Goal: Book appointment/travel/reservation

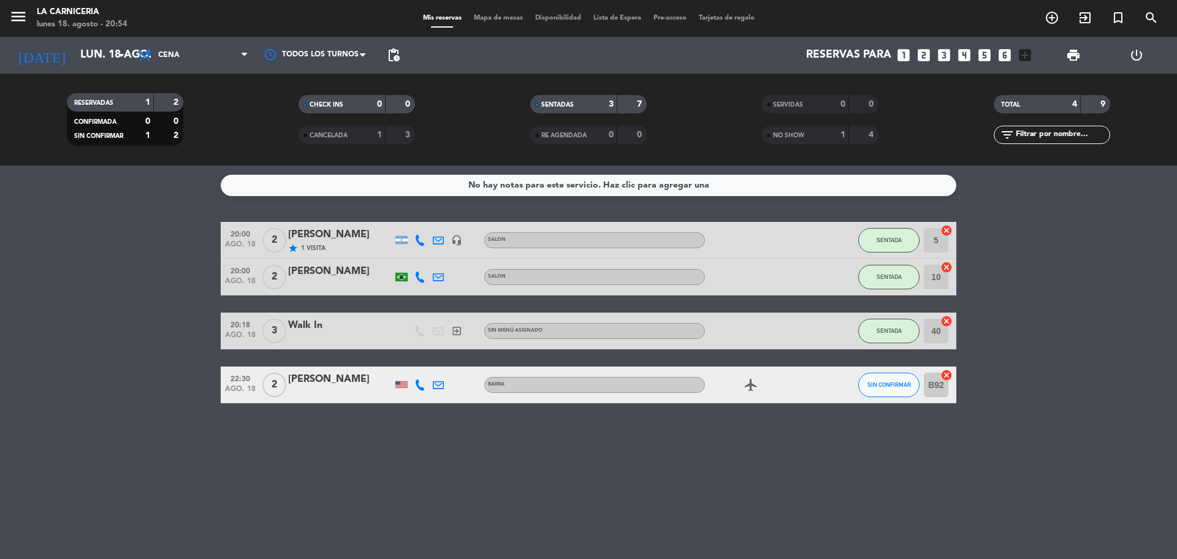
click at [146, 286] on bookings-row "20:00 ago. 18 2 [PERSON_NAME] star 1 Visita headset_mic SALON SENTADA 5 cancel …" at bounding box center [588, 312] width 1177 height 181
click at [165, 248] on bookings-row "20:00 ago. 18 2 [PERSON_NAME] star 2 Visitas headset_mic SALON SENTADA 5 cancel…" at bounding box center [588, 312] width 1177 height 181
click at [927, 50] on icon "looks_two" at bounding box center [924, 55] width 16 height 16
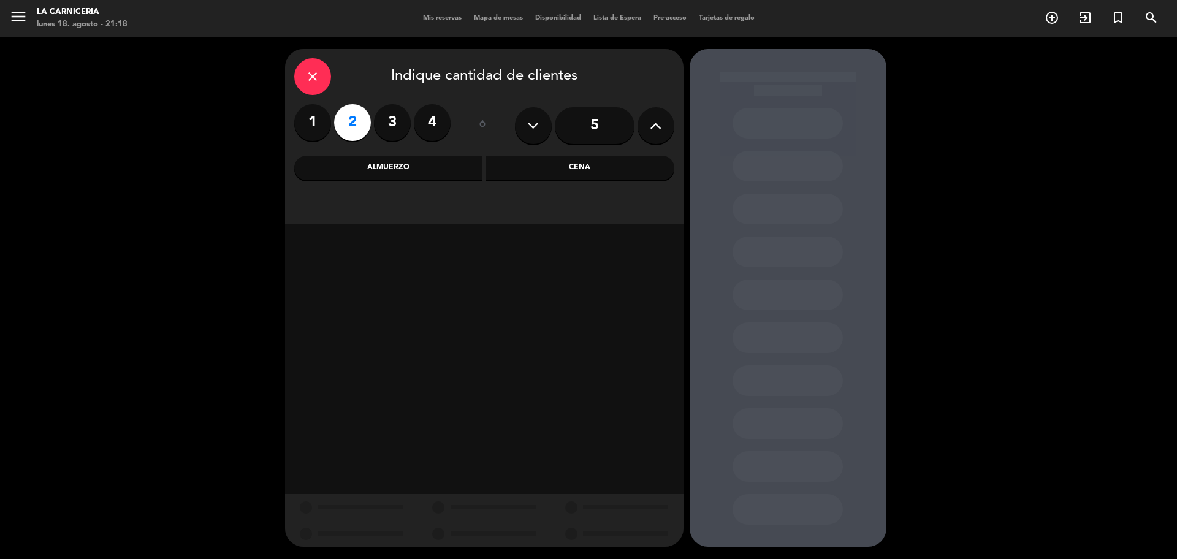
click at [583, 175] on div "Cena" at bounding box center [579, 168] width 189 height 25
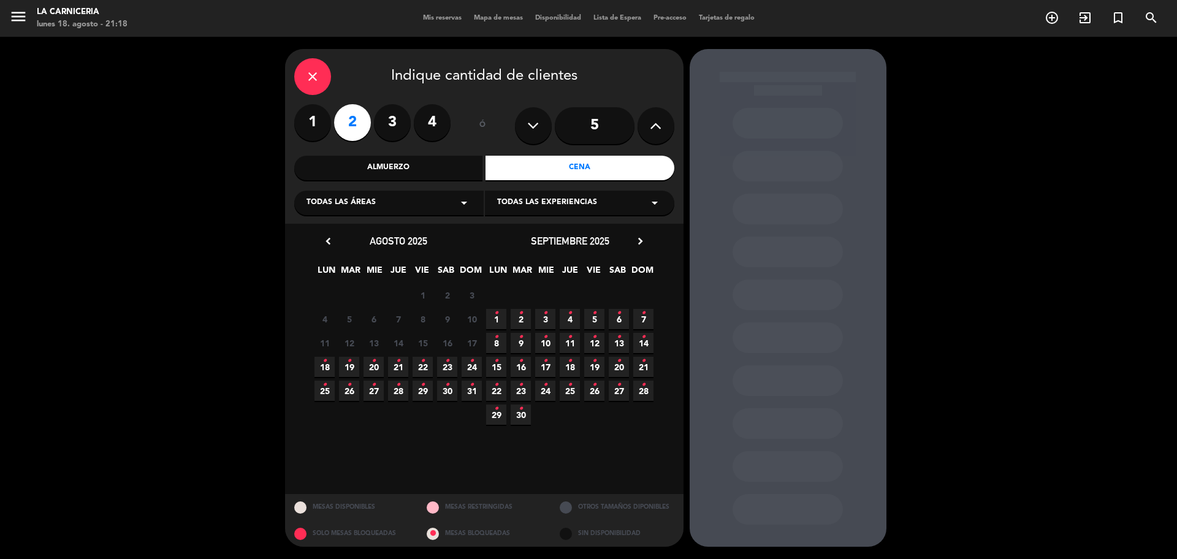
click at [324, 357] on icon "•" at bounding box center [324, 361] width 4 height 20
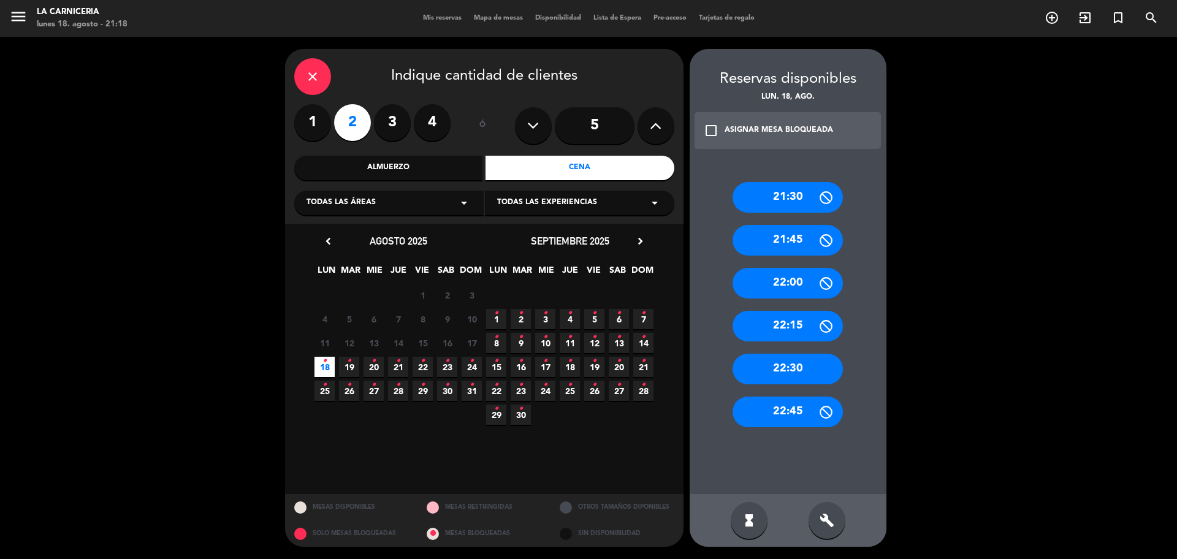
click at [774, 203] on div "21:30" at bounding box center [787, 197] width 110 height 31
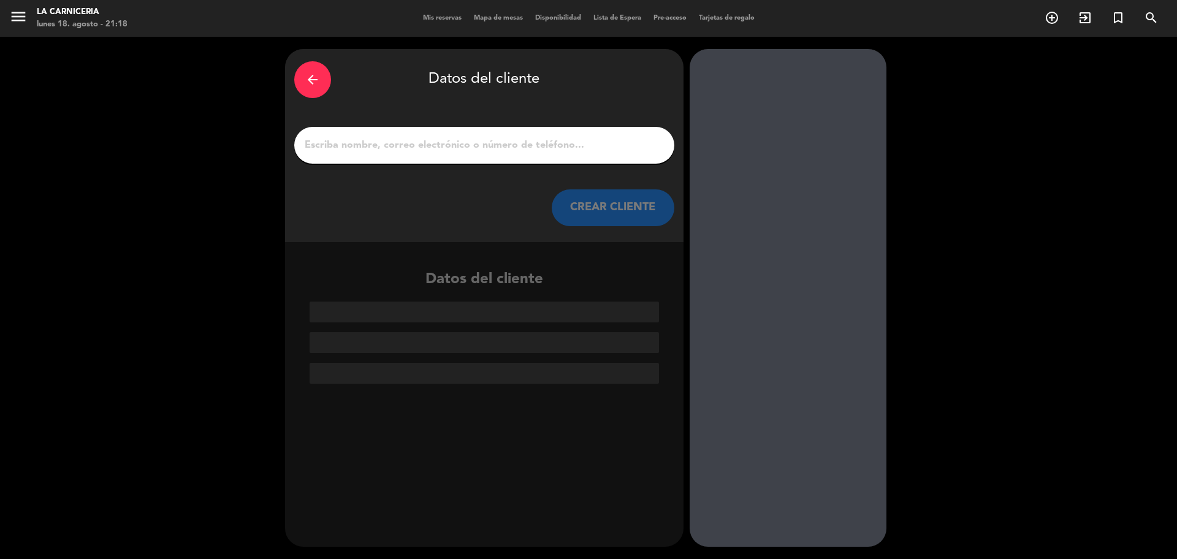
click at [439, 147] on input "1" at bounding box center [484, 145] width 362 height 17
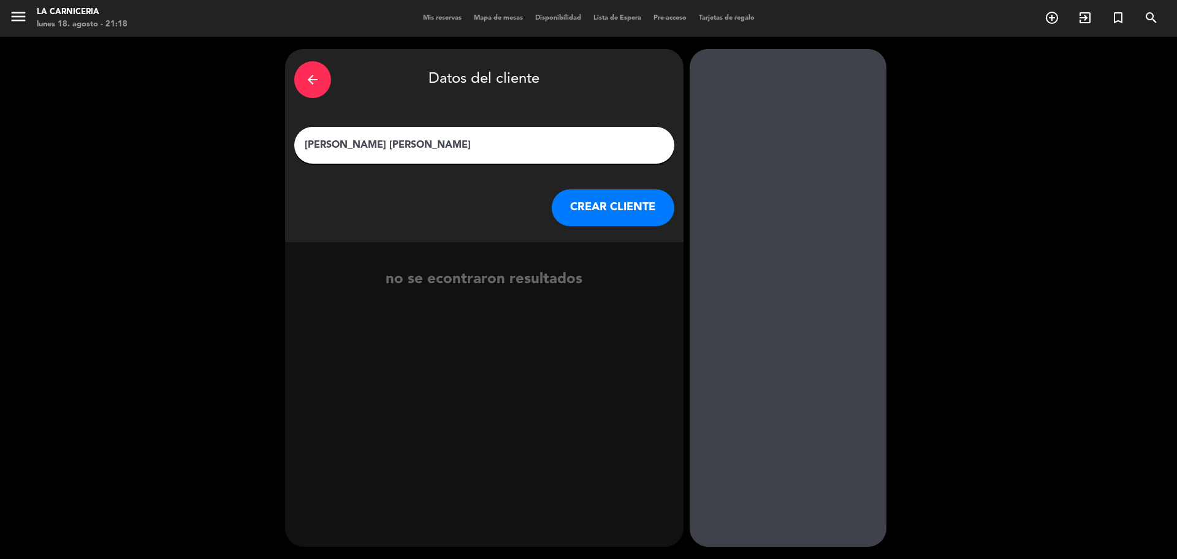
type input "[PERSON_NAME] [PERSON_NAME]"
click at [670, 213] on button "CREAR CLIENTE" at bounding box center [613, 207] width 123 height 37
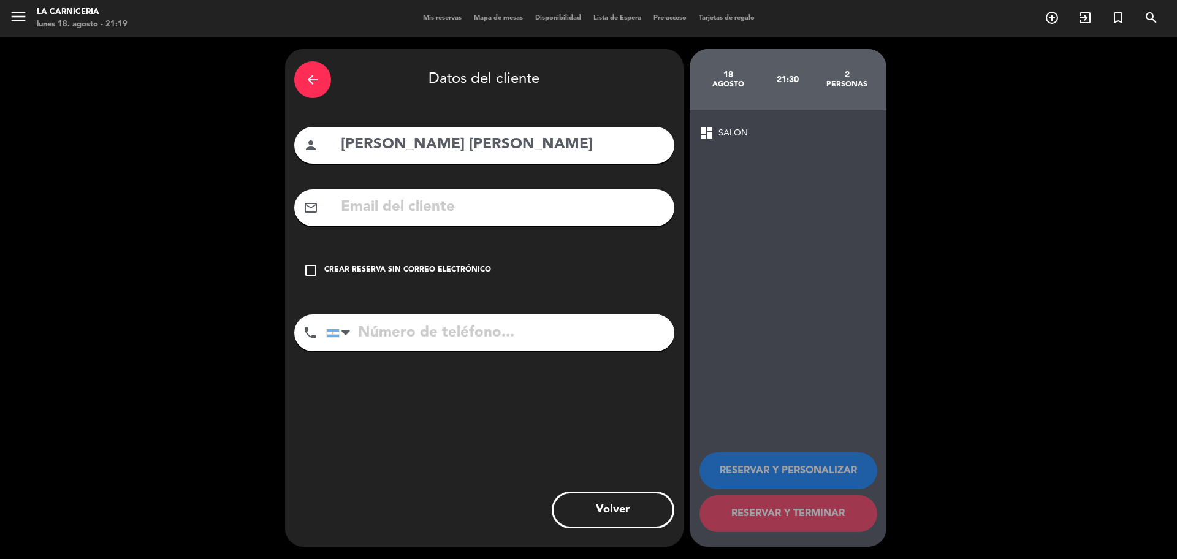
drag, startPoint x: 389, startPoint y: 269, endPoint x: 395, endPoint y: 286, distance: 17.6
click at [389, 268] on div "Crear reserva sin correo electrónico" at bounding box center [407, 270] width 167 height 12
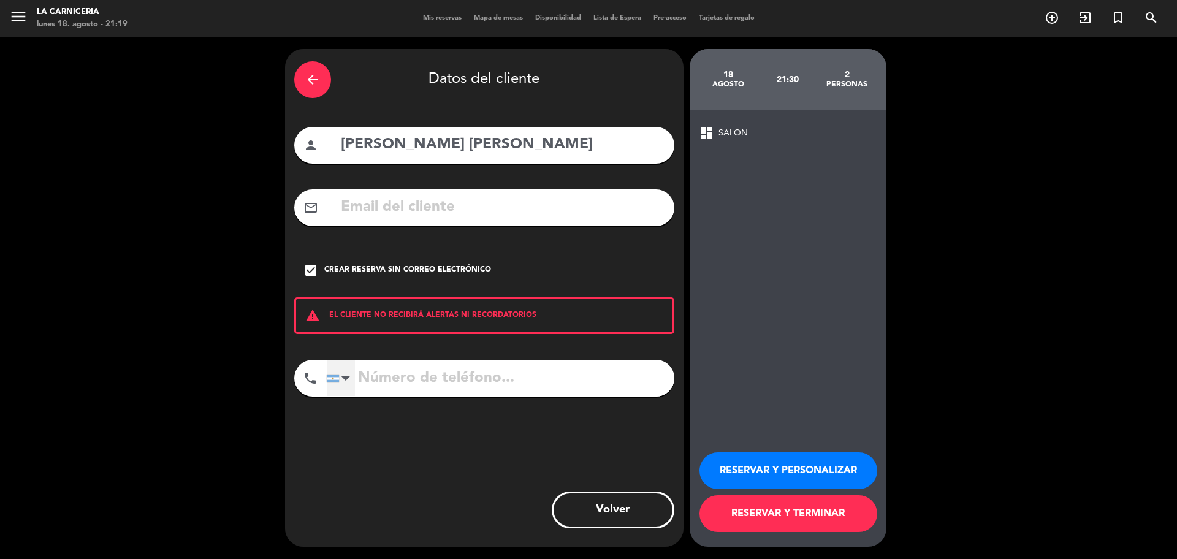
click at [348, 366] on div at bounding box center [341, 378] width 28 height 36
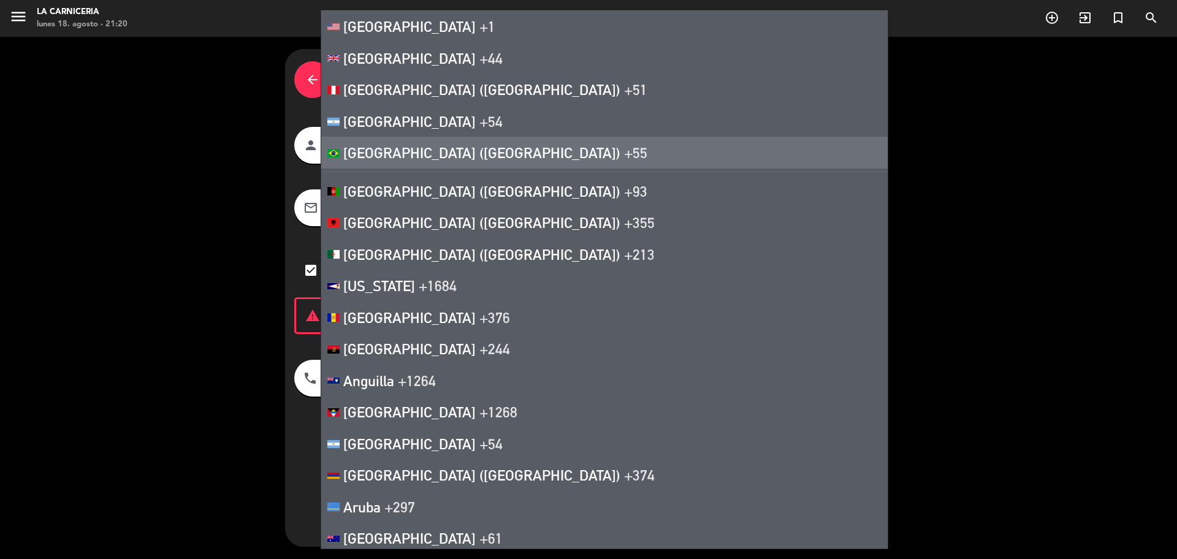
click at [370, 154] on span "[GEOGRAPHIC_DATA] ([GEOGRAPHIC_DATA])" at bounding box center [481, 152] width 277 height 17
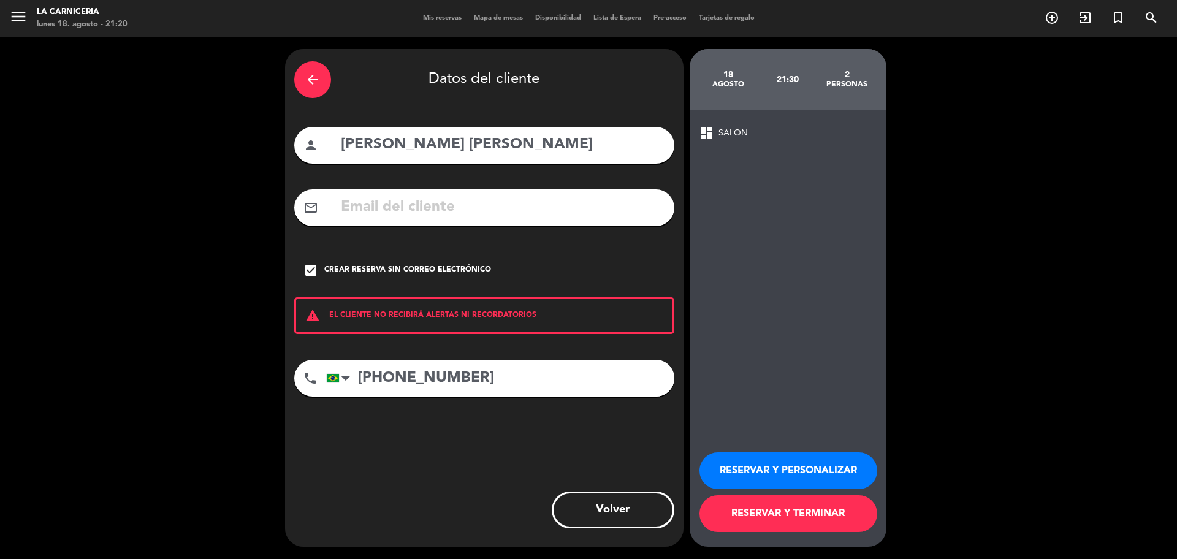
type input "[PHONE_NUMBER]"
click at [794, 515] on button "RESERVAR Y TERMINAR" at bounding box center [788, 513] width 178 height 37
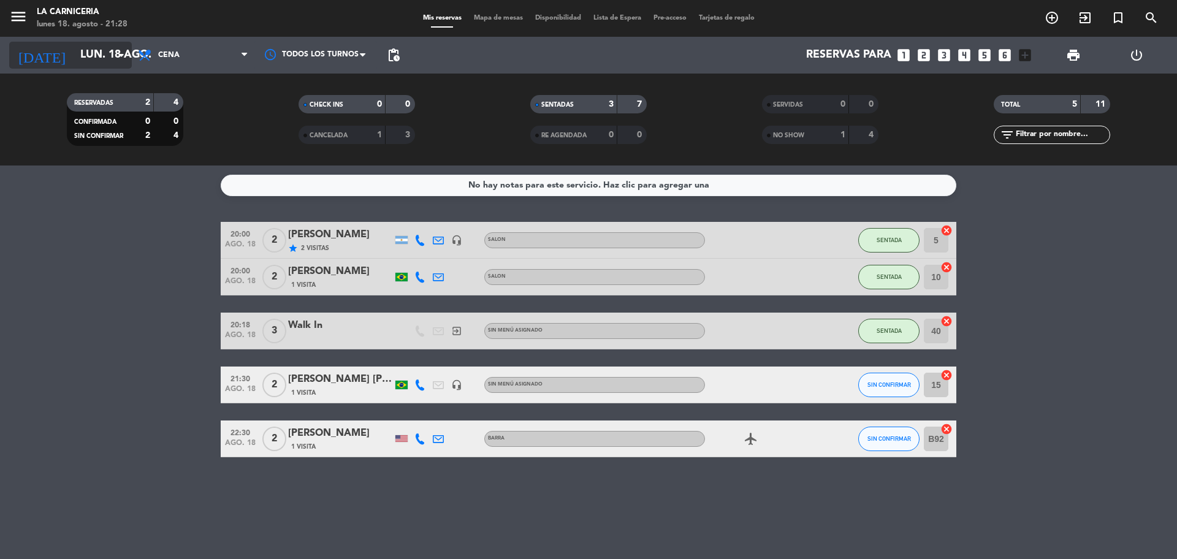
click at [127, 51] on icon "arrow_drop_down" at bounding box center [121, 55] width 15 height 15
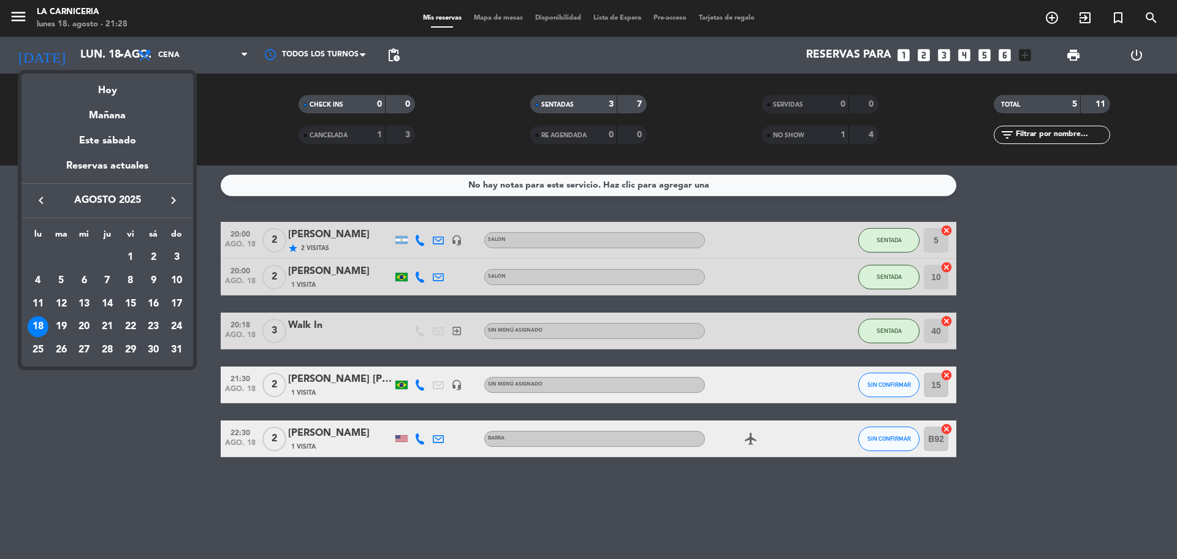
click at [80, 326] on div "20" at bounding box center [84, 326] width 21 height 21
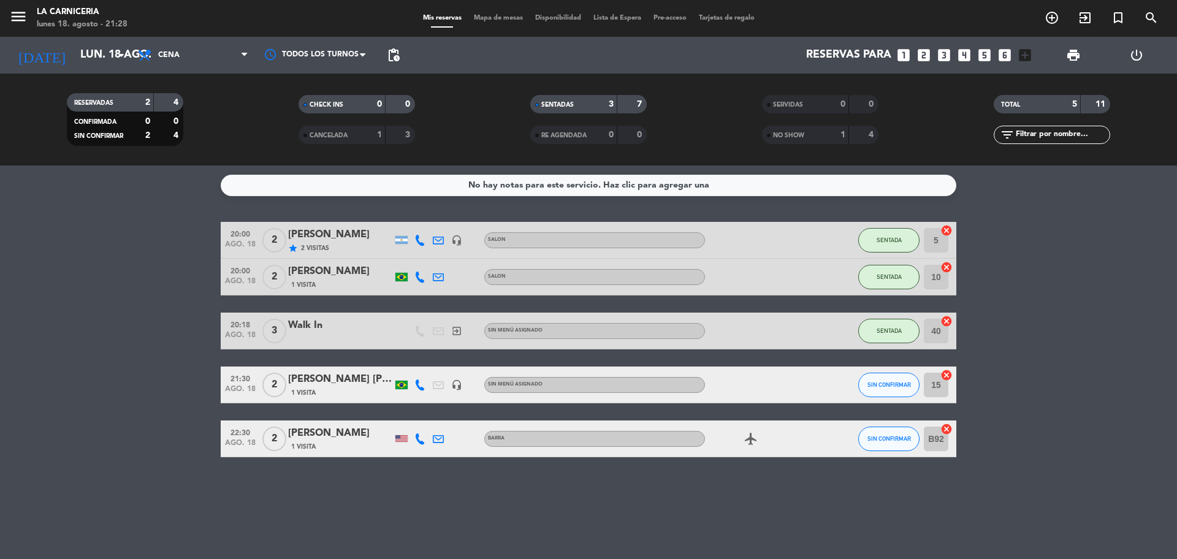
type input "mié. 20 ago."
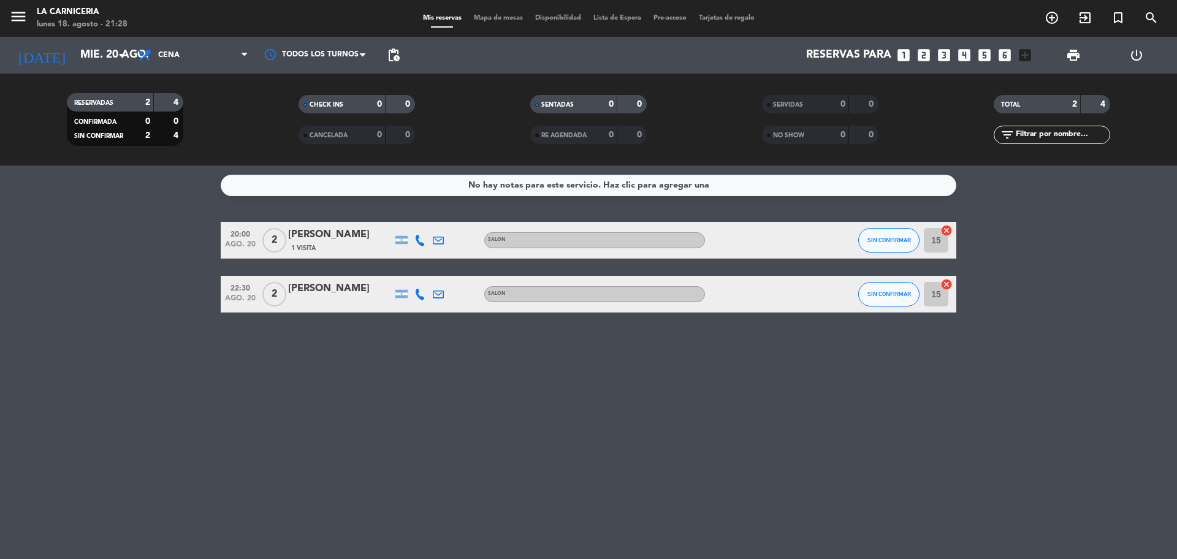
click at [939, 54] on icon "looks_3" at bounding box center [944, 55] width 16 height 16
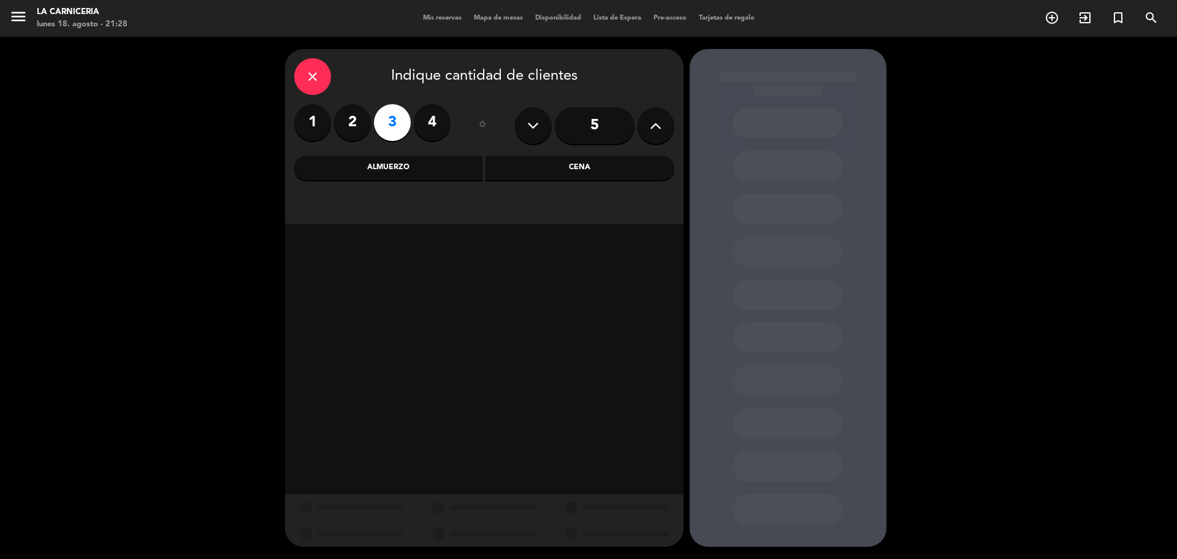
click at [506, 162] on div "Cena" at bounding box center [579, 168] width 189 height 25
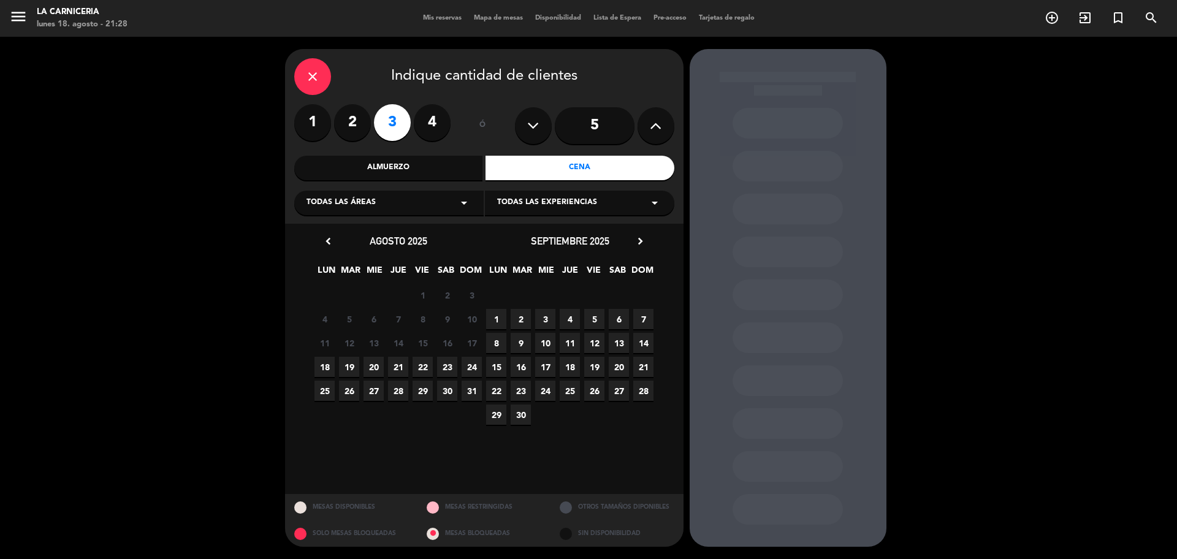
click at [371, 370] on span "20" at bounding box center [373, 367] width 20 height 20
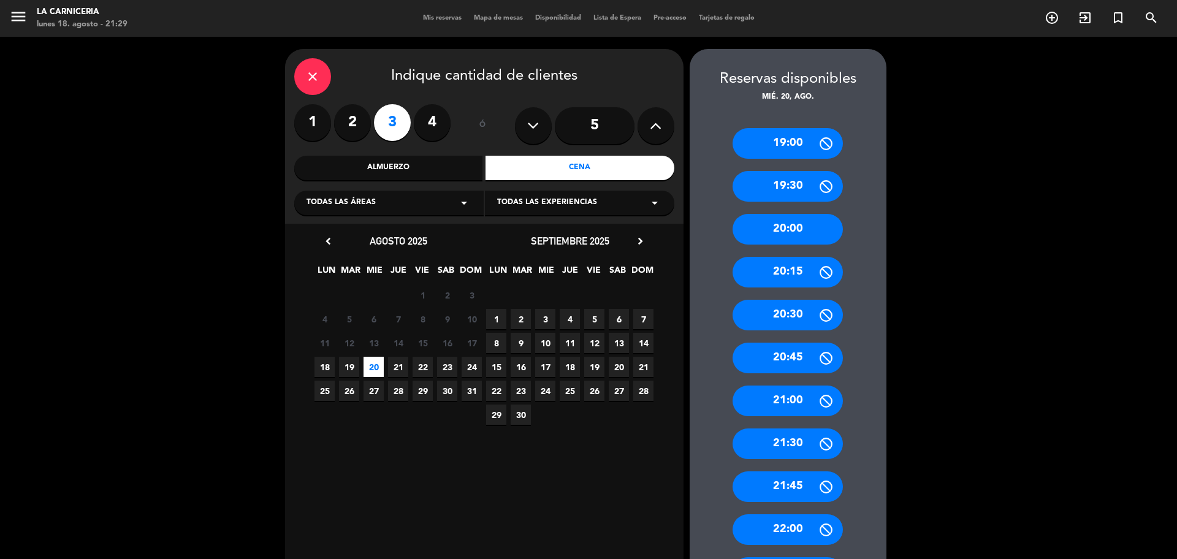
click at [805, 237] on div "20:00" at bounding box center [787, 229] width 110 height 31
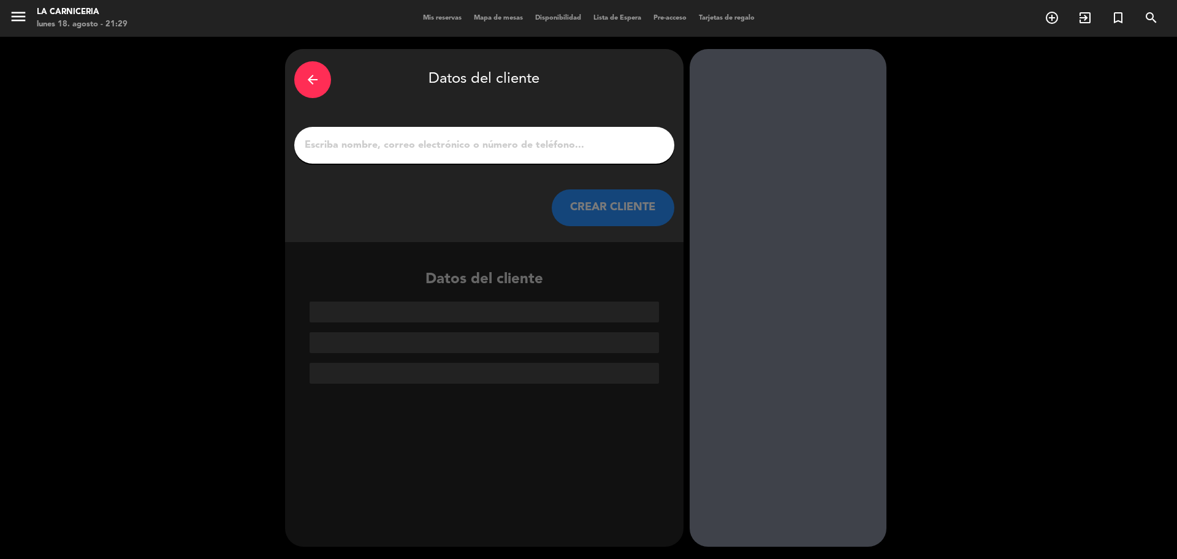
click at [420, 150] on input "1" at bounding box center [484, 145] width 362 height 17
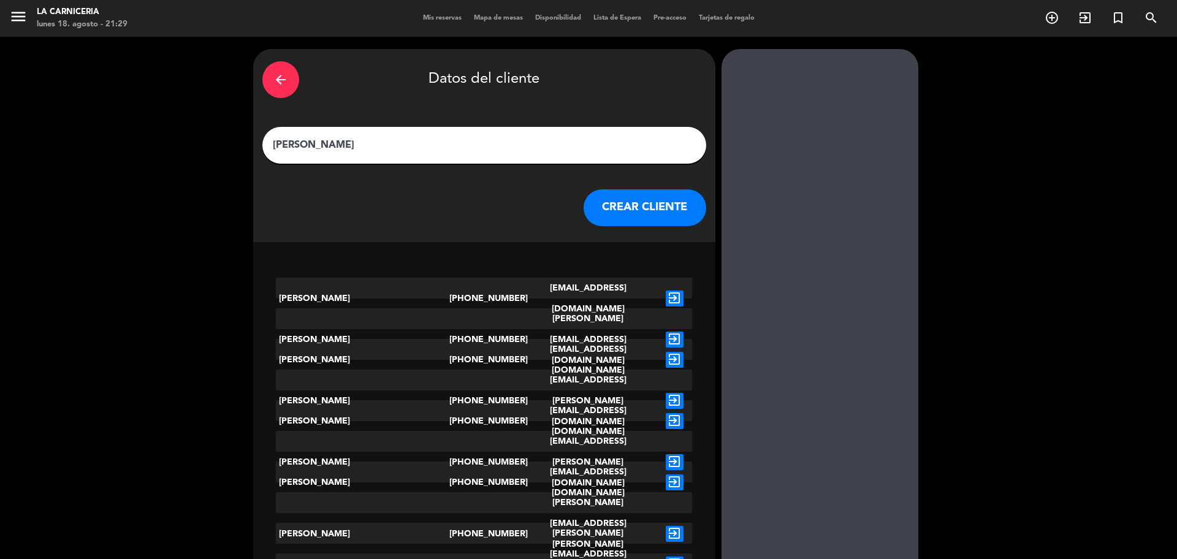
type input "[PERSON_NAME]"
click at [600, 224] on button "CREAR CLIENTE" at bounding box center [644, 207] width 123 height 37
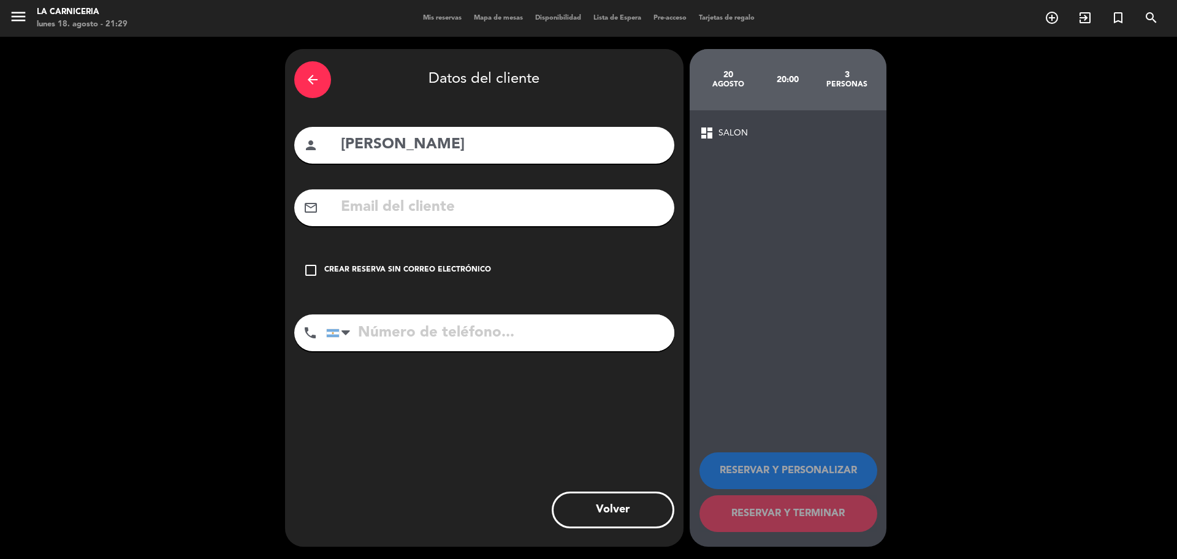
click at [410, 156] on input "[PERSON_NAME]" at bounding box center [501, 144] width 325 height 25
click at [343, 338] on div at bounding box center [345, 332] width 9 height 15
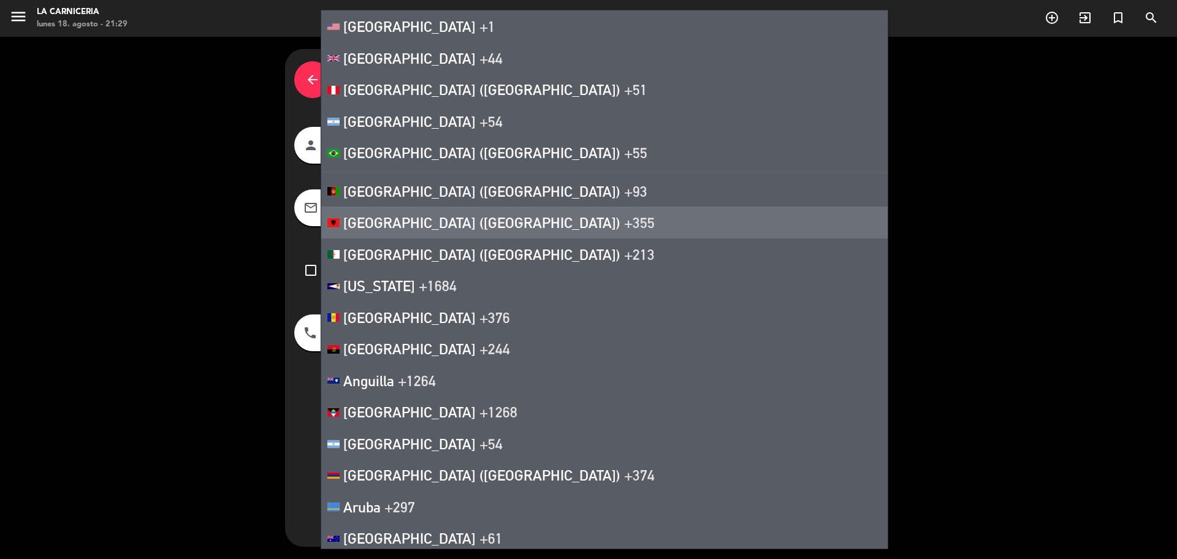
scroll to position [7013, 0]
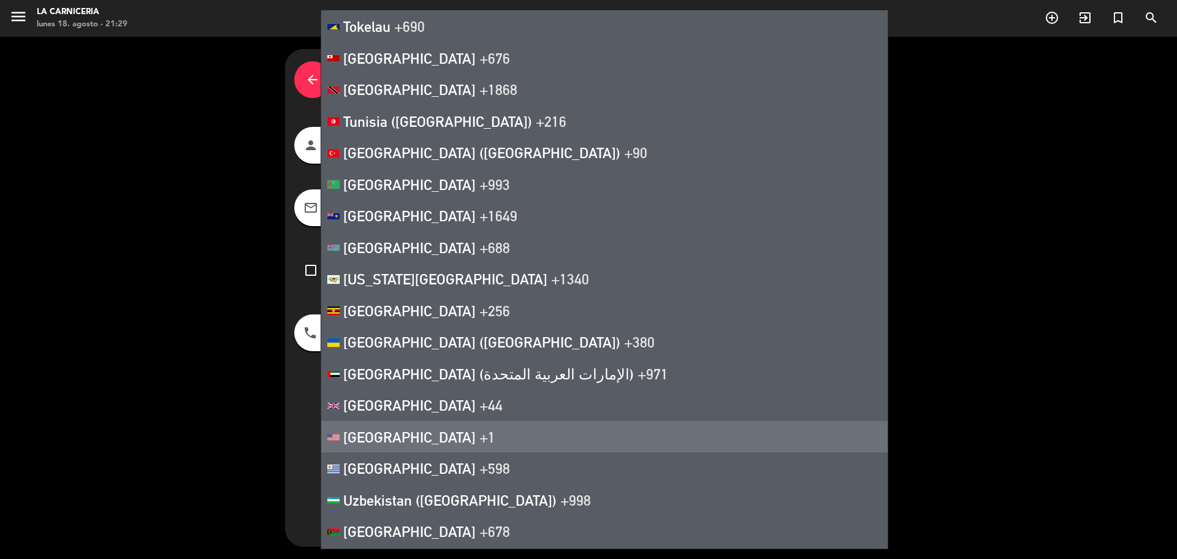
click at [374, 434] on span "[GEOGRAPHIC_DATA]" at bounding box center [409, 436] width 132 height 17
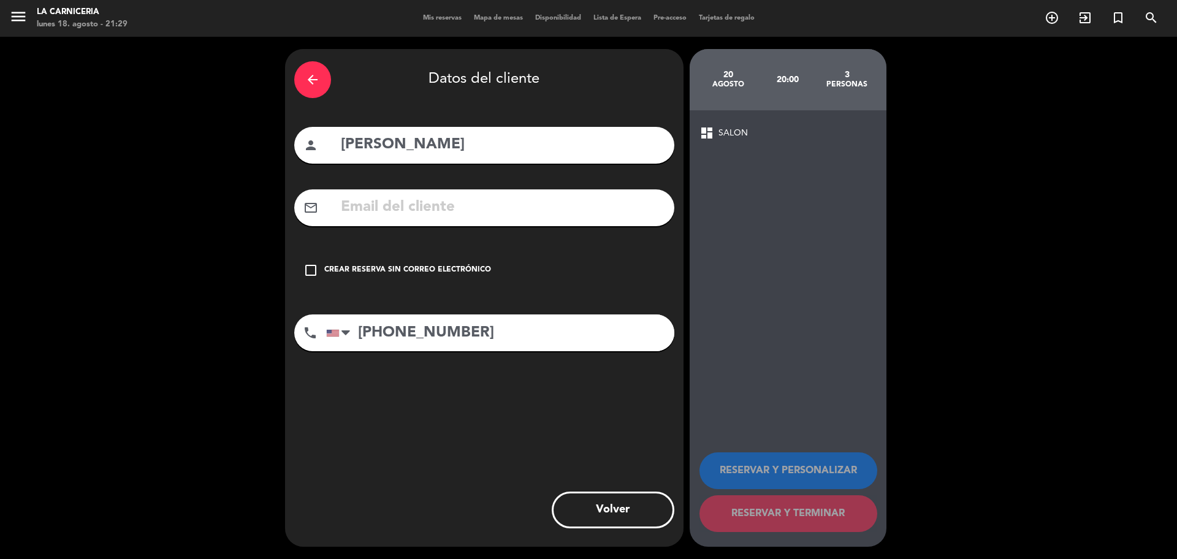
type input "[PHONE_NUMBER]"
click at [393, 278] on div "check_box_outline_blank Crear reserva sin correo electrónico" at bounding box center [484, 270] width 380 height 37
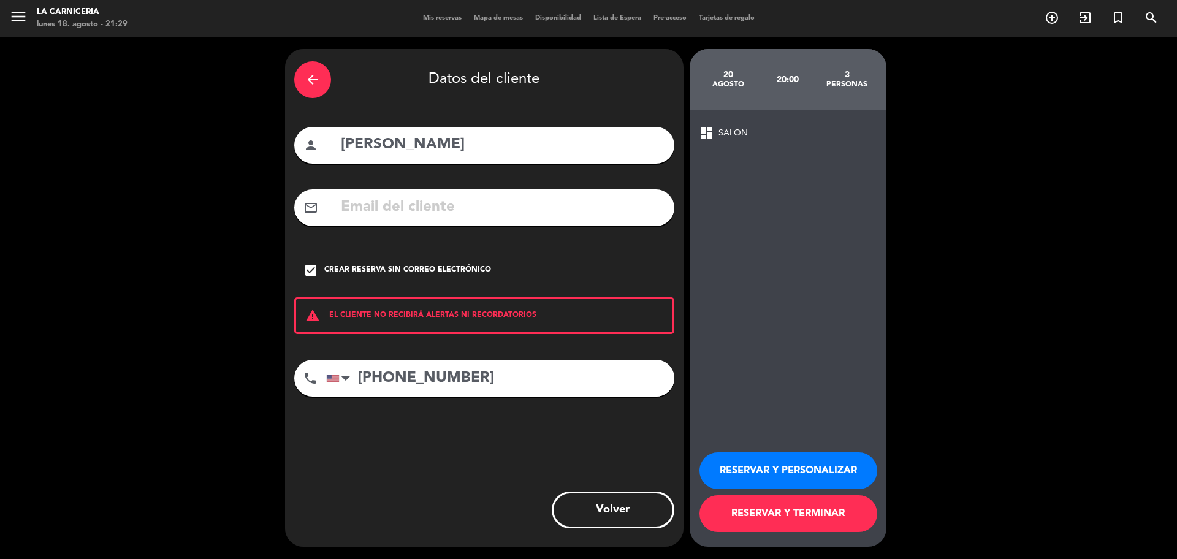
click at [740, 523] on button "RESERVAR Y TERMINAR" at bounding box center [788, 513] width 178 height 37
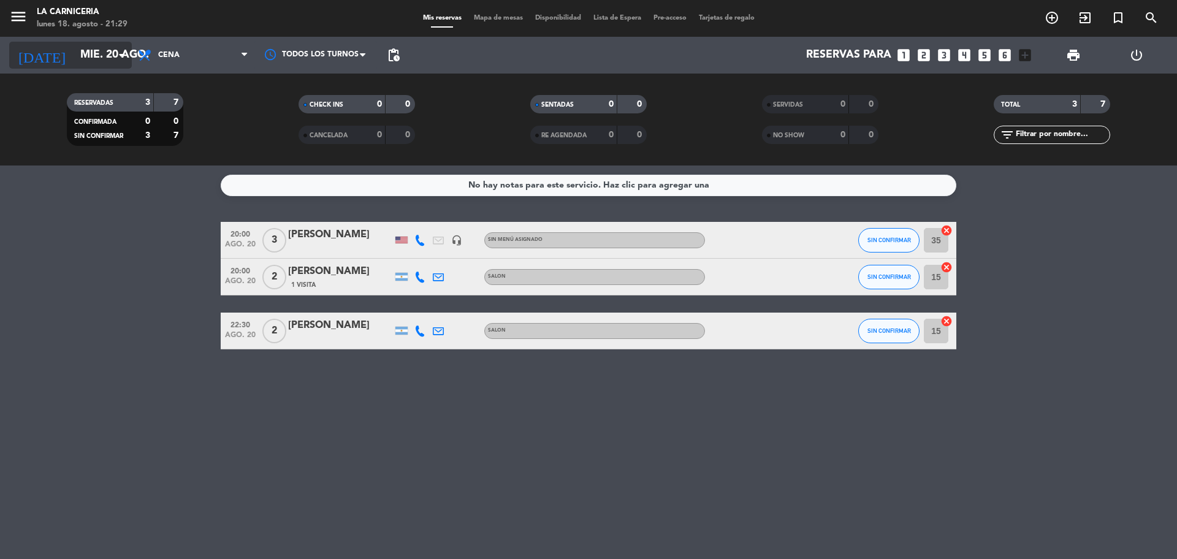
click at [99, 50] on input "mié. 20 ago." at bounding box center [145, 55] width 142 height 25
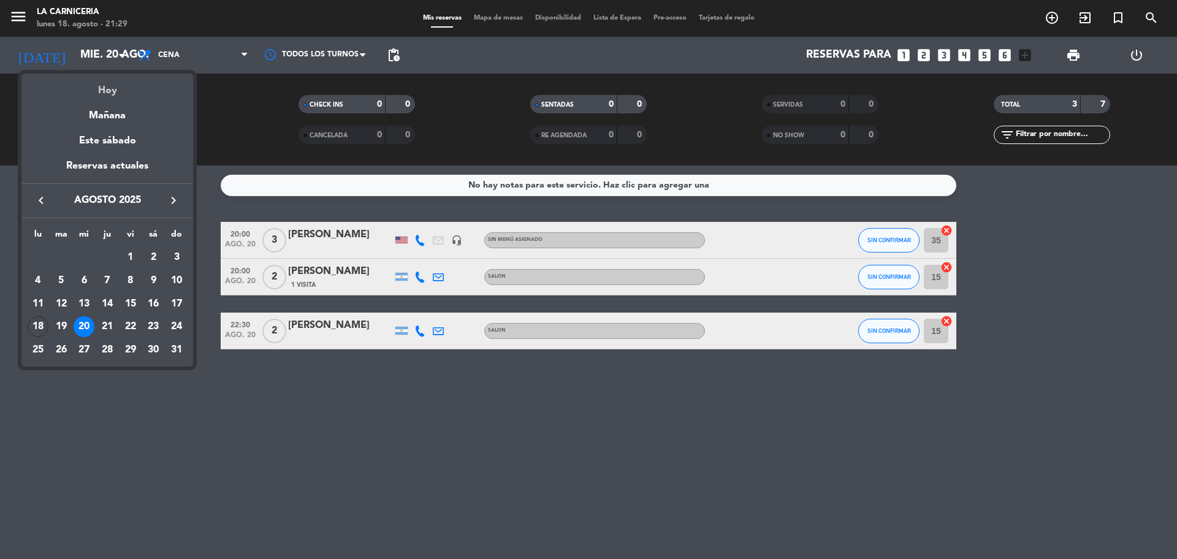
click at [115, 90] on div "Hoy" at bounding box center [107, 86] width 172 height 25
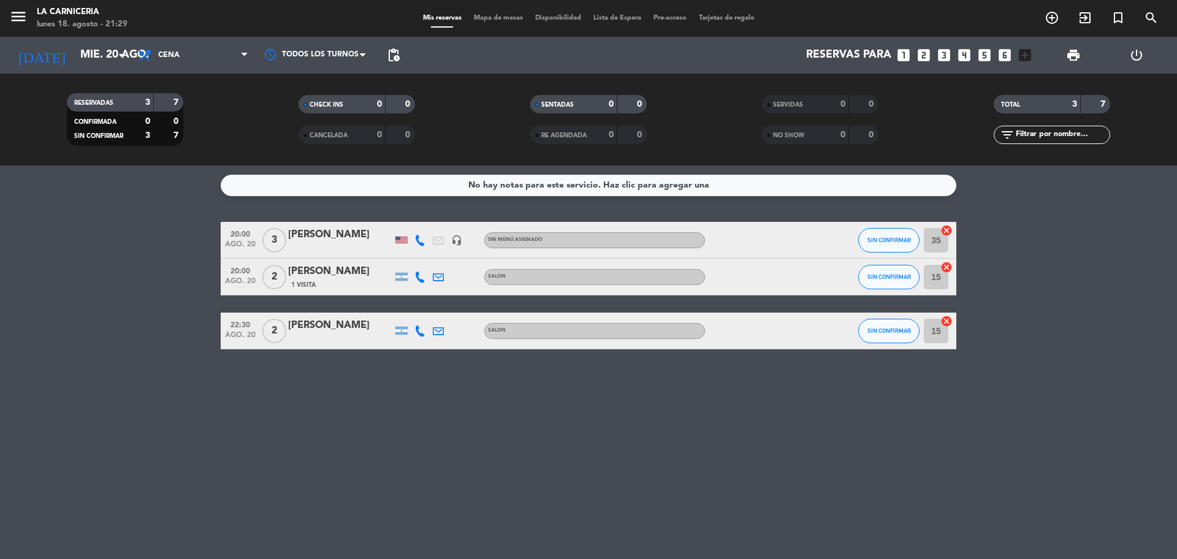
type input "lun. 18 ago."
